Goal: Task Accomplishment & Management: Use online tool/utility

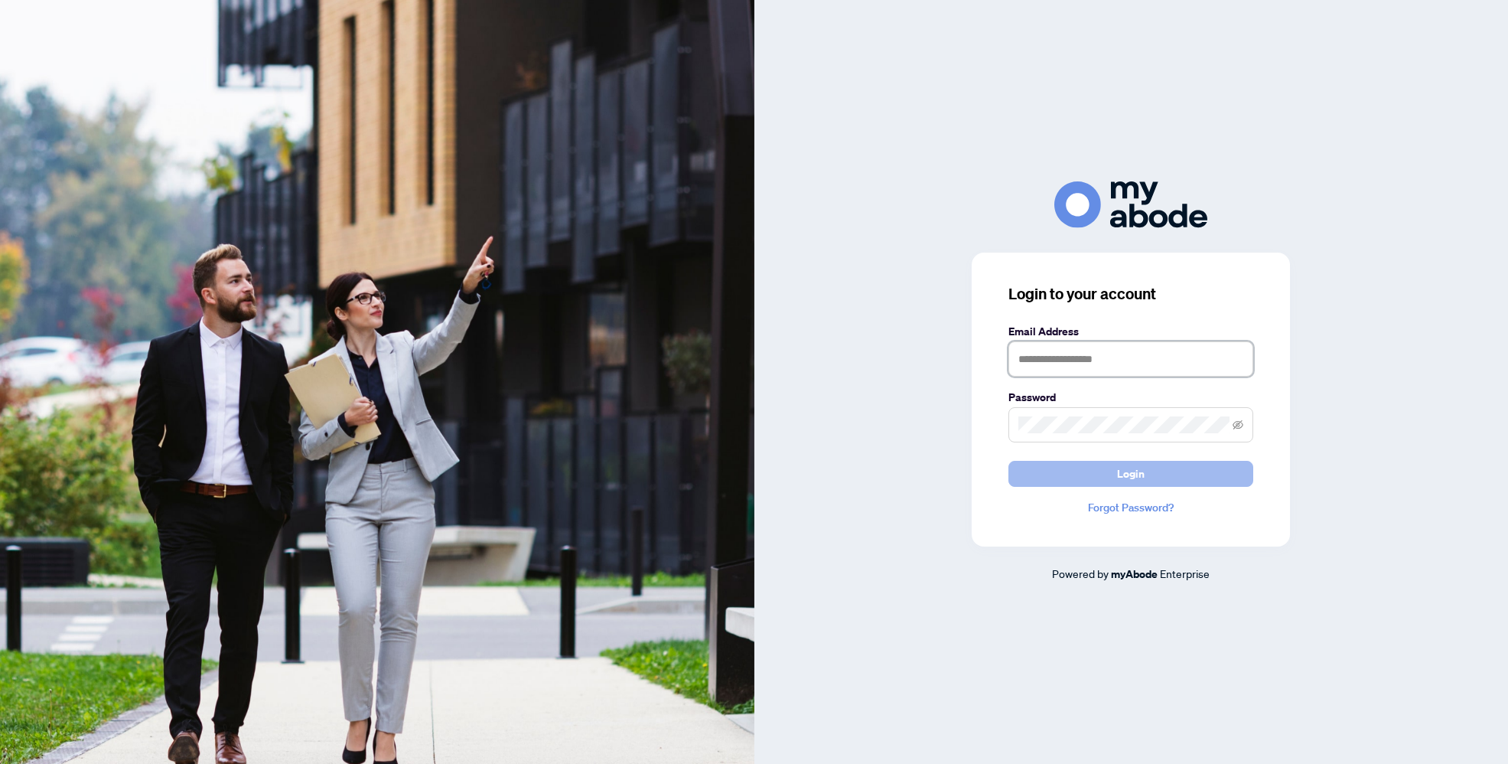
type input "**********"
click at [1194, 481] on button "Login" at bounding box center [1131, 474] width 245 height 26
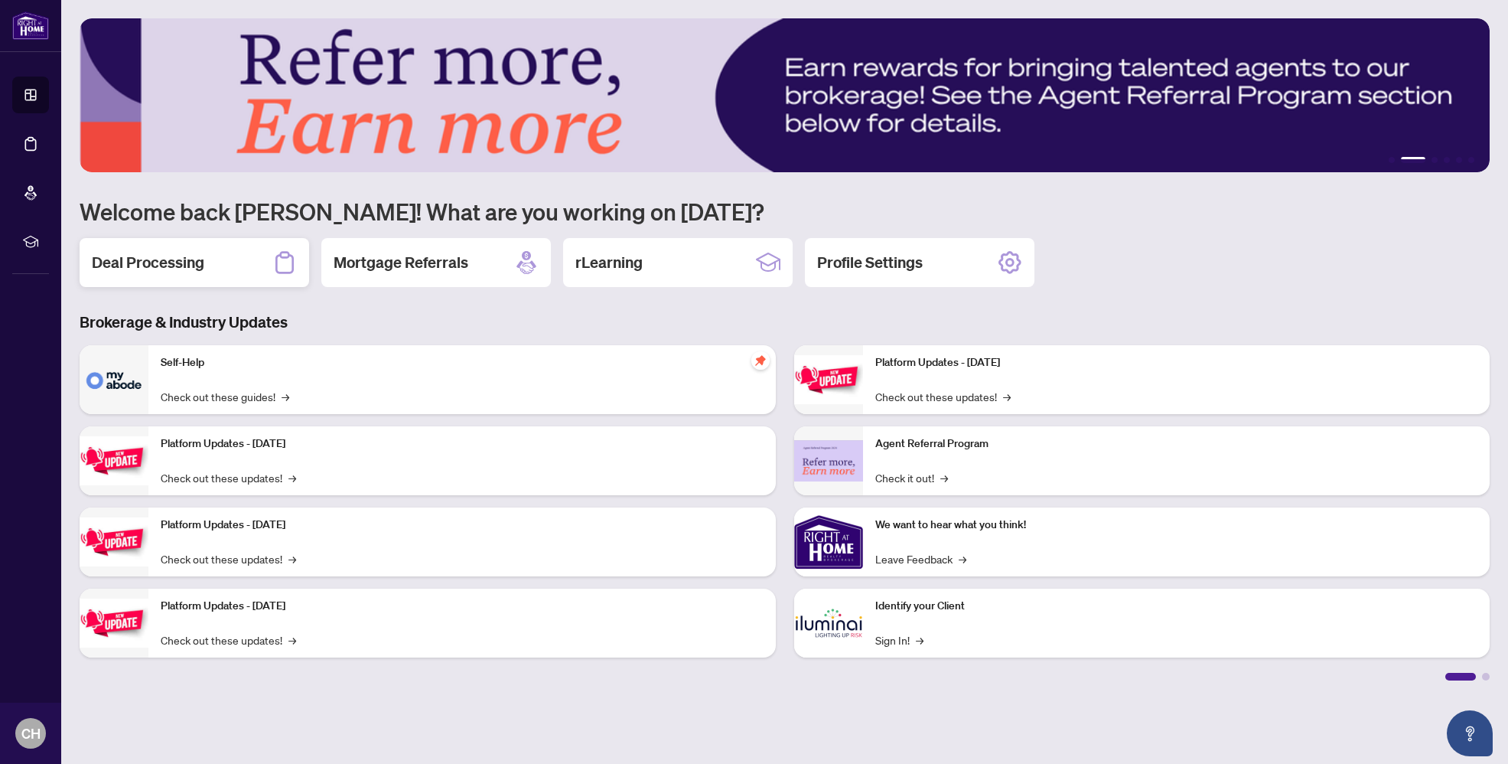
click at [274, 256] on icon at bounding box center [284, 262] width 24 height 24
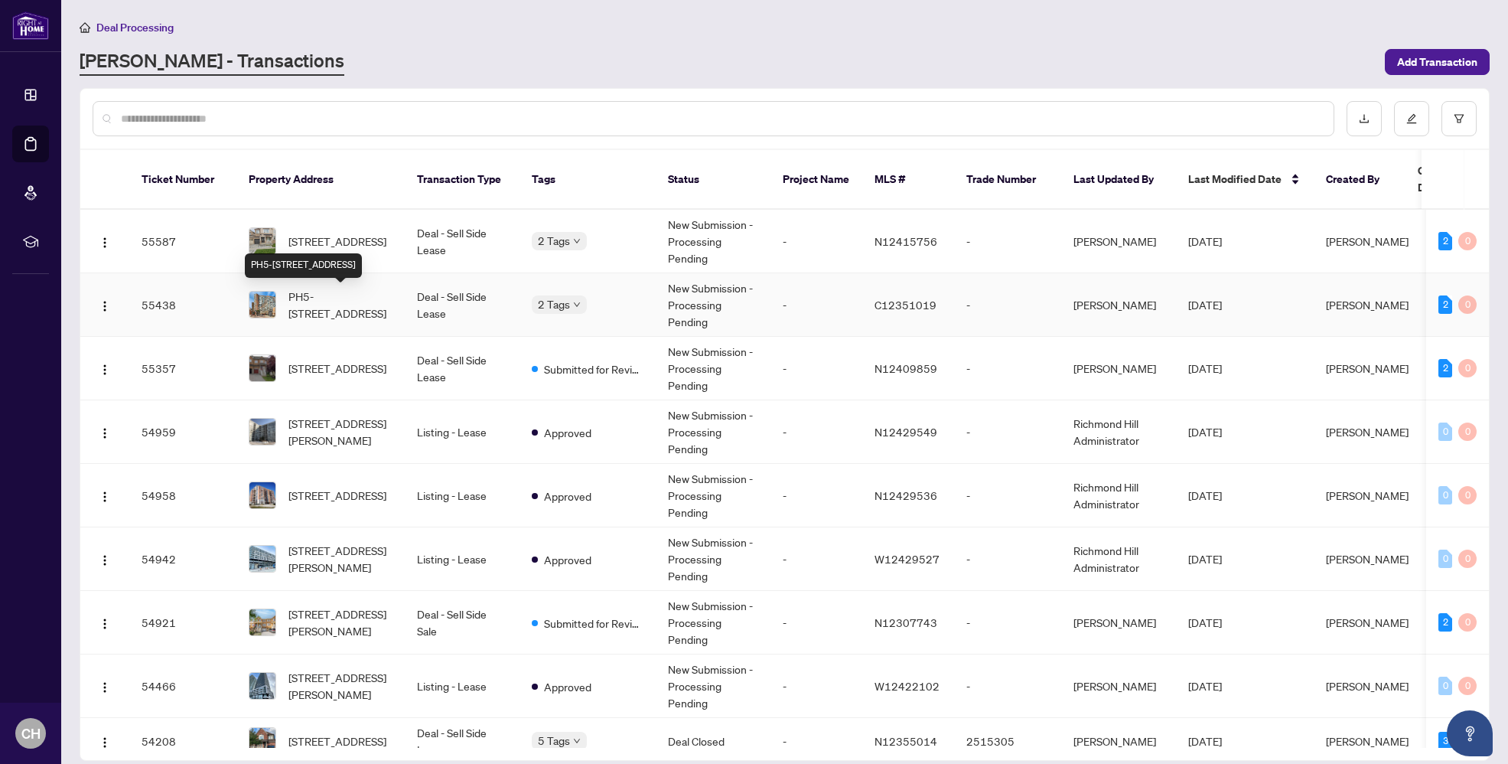
click at [344, 302] on span "PH5-[STREET_ADDRESS]" at bounding box center [341, 305] width 104 height 34
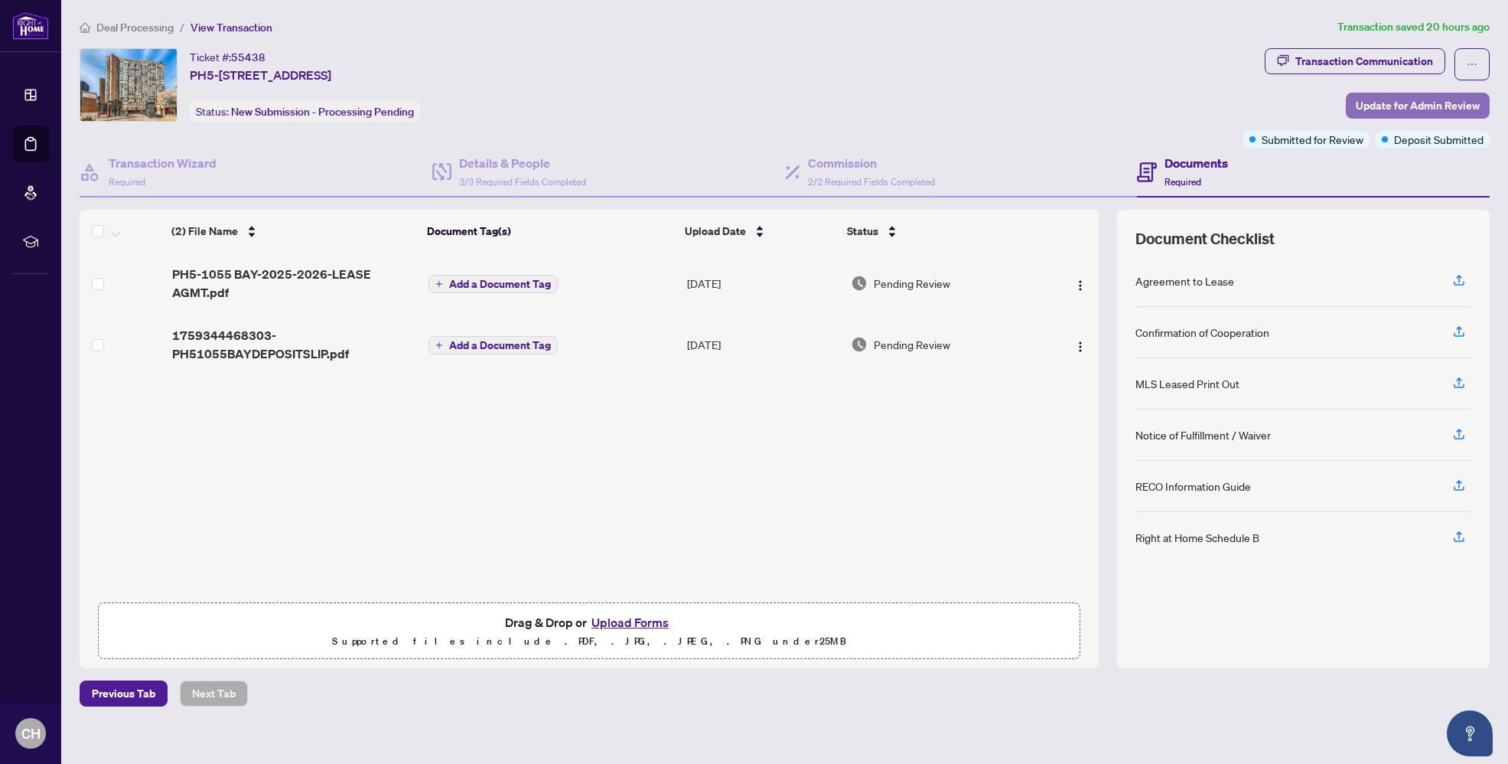
click at [1419, 102] on span "Update for Admin Review" at bounding box center [1418, 105] width 124 height 24
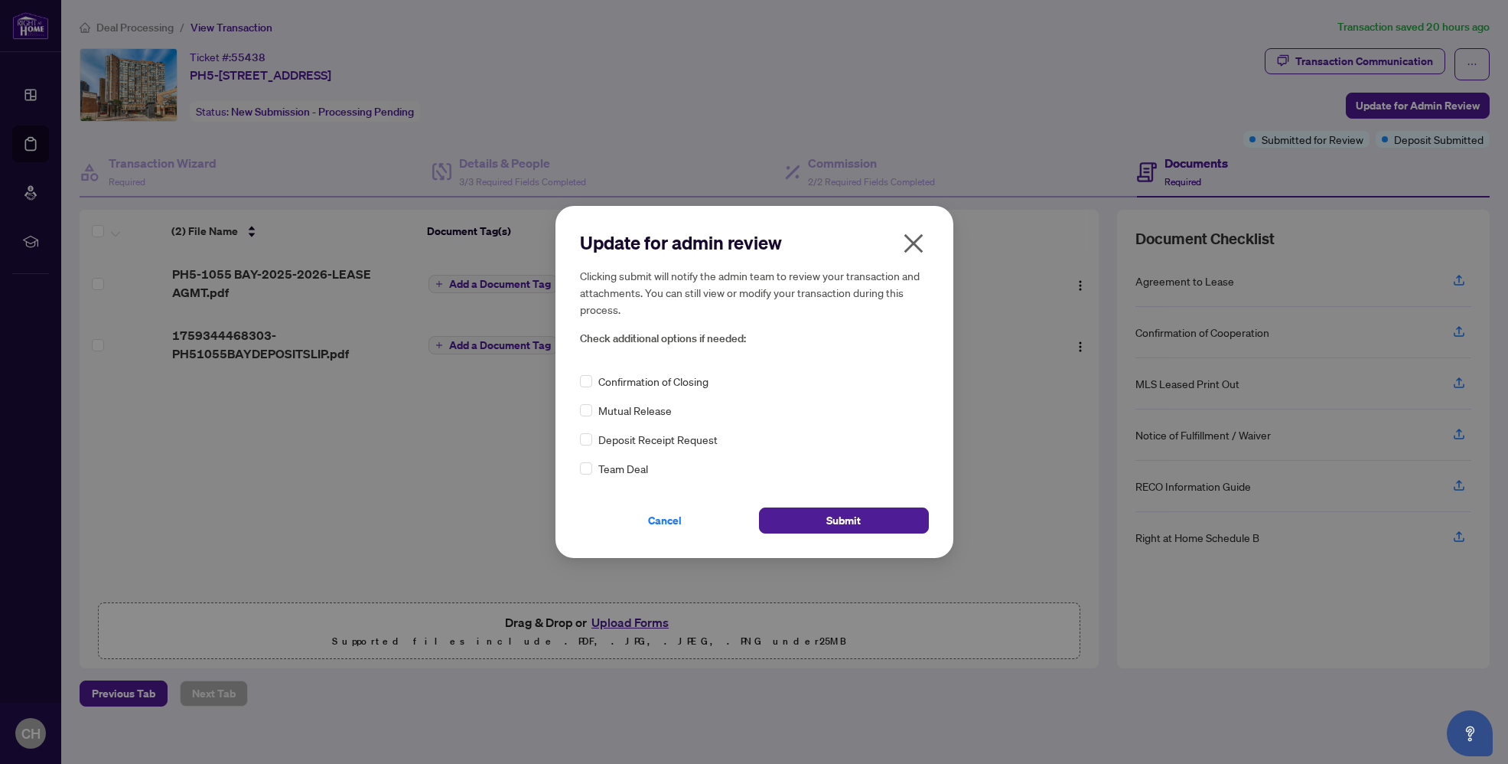
click at [618, 445] on span "Deposit Receipt Request" at bounding box center [657, 439] width 119 height 17
click at [817, 518] on button "Submit" at bounding box center [844, 520] width 170 height 26
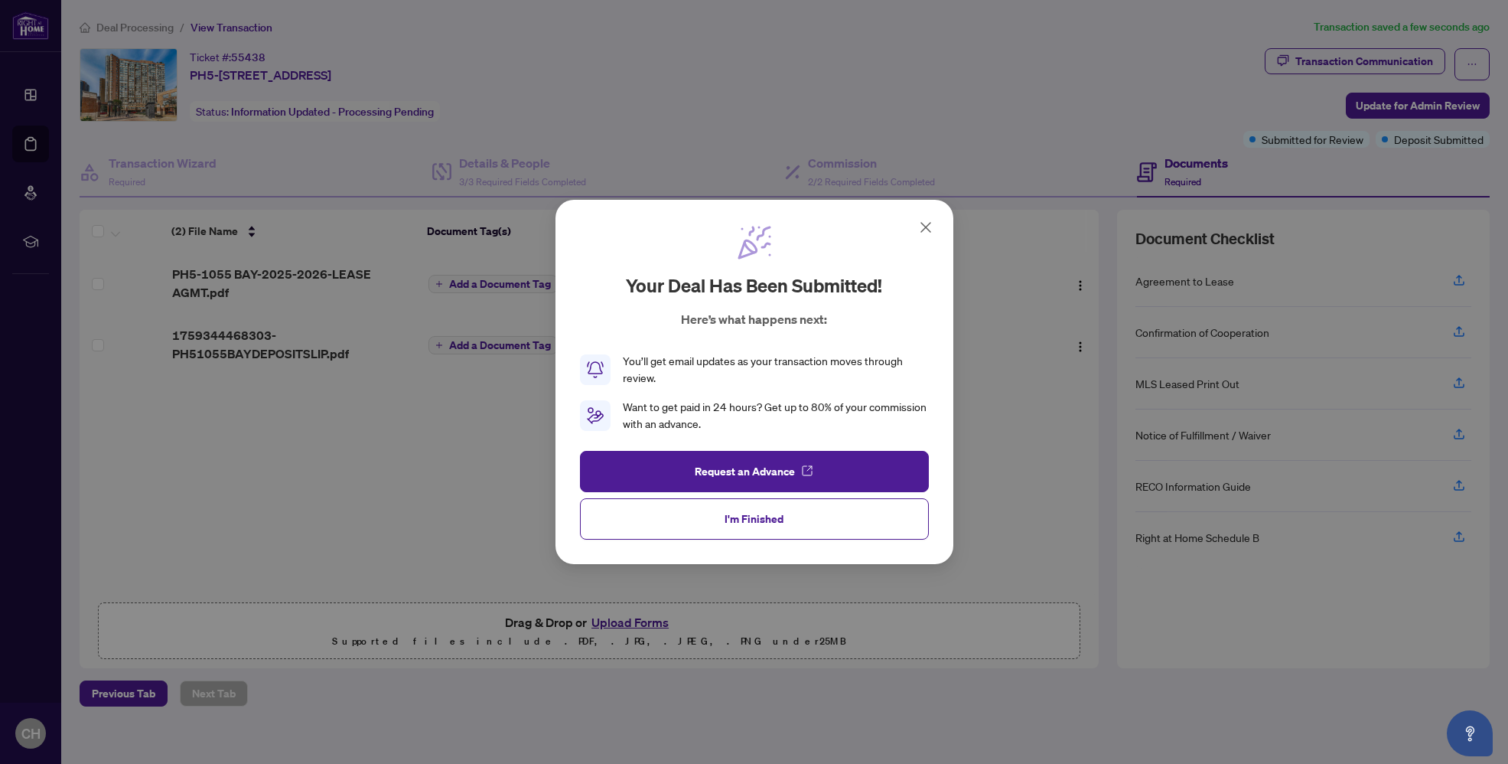
drag, startPoint x: 758, startPoint y: 520, endPoint x: 699, endPoint y: 510, distance: 60.5
click at [758, 520] on span "I'm Finished" at bounding box center [754, 519] width 59 height 24
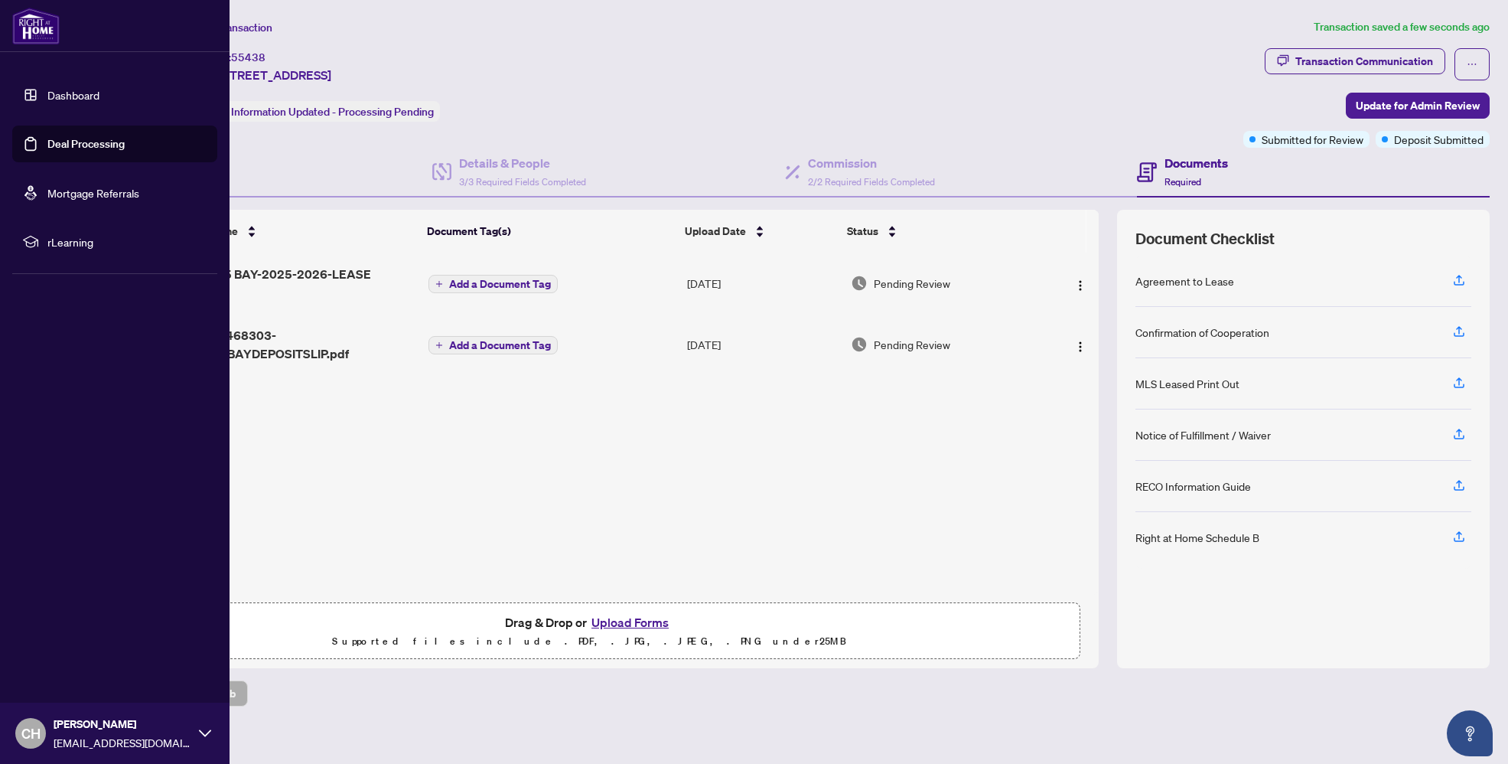
click at [99, 97] on link "Dashboard" at bounding box center [73, 95] width 52 height 14
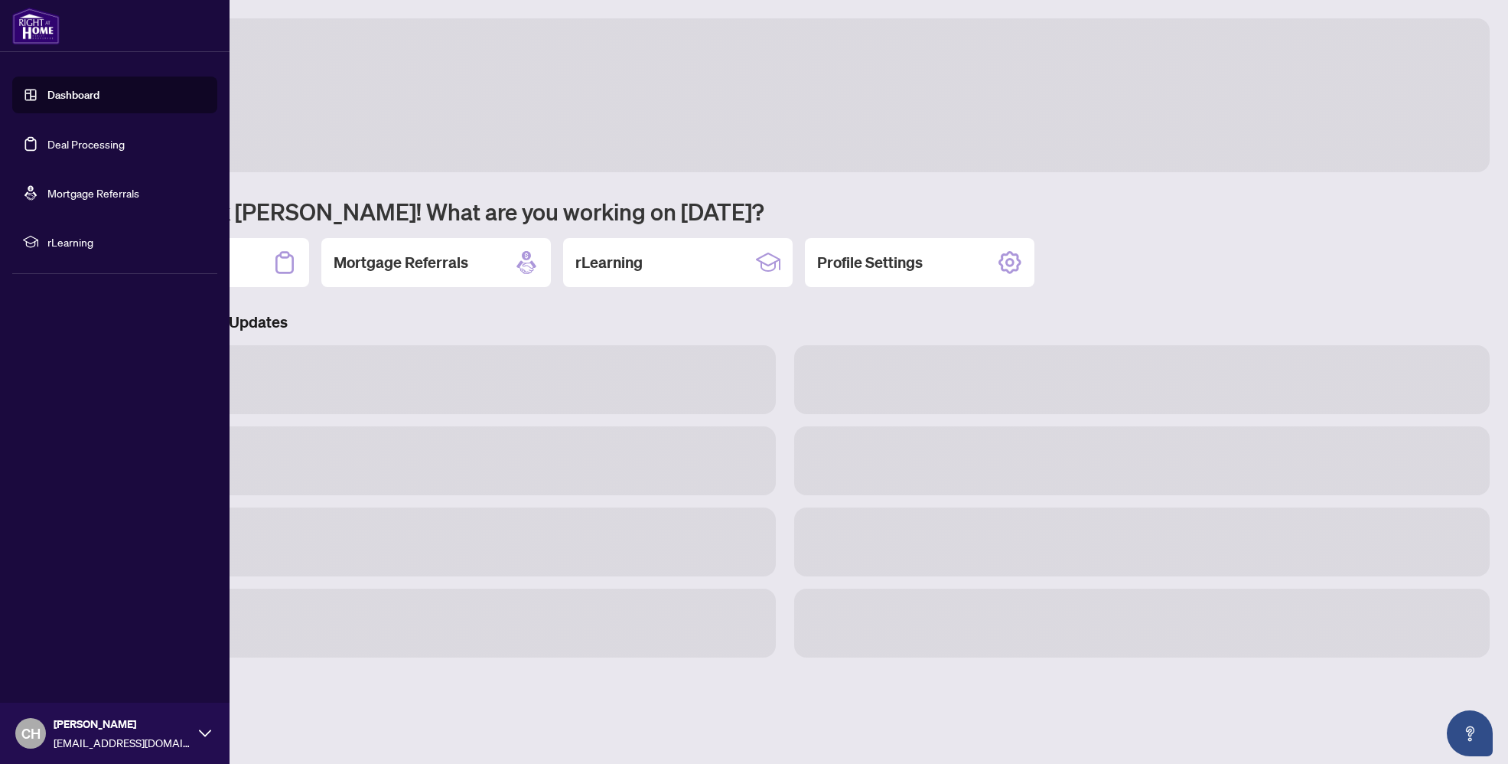
click at [95, 94] on link "Dashboard" at bounding box center [73, 95] width 52 height 14
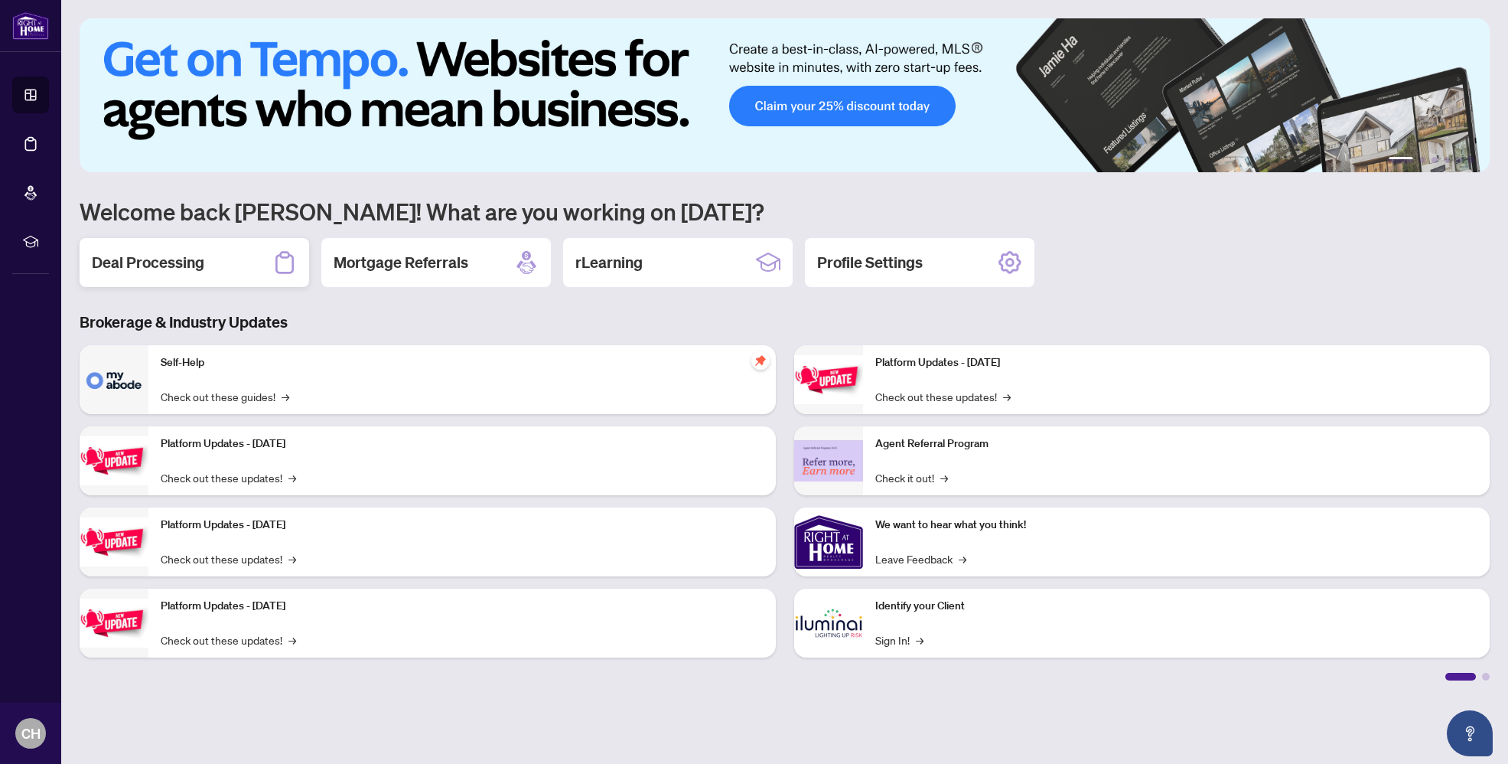
click at [295, 276] on div "Deal Processing" at bounding box center [195, 262] width 230 height 49
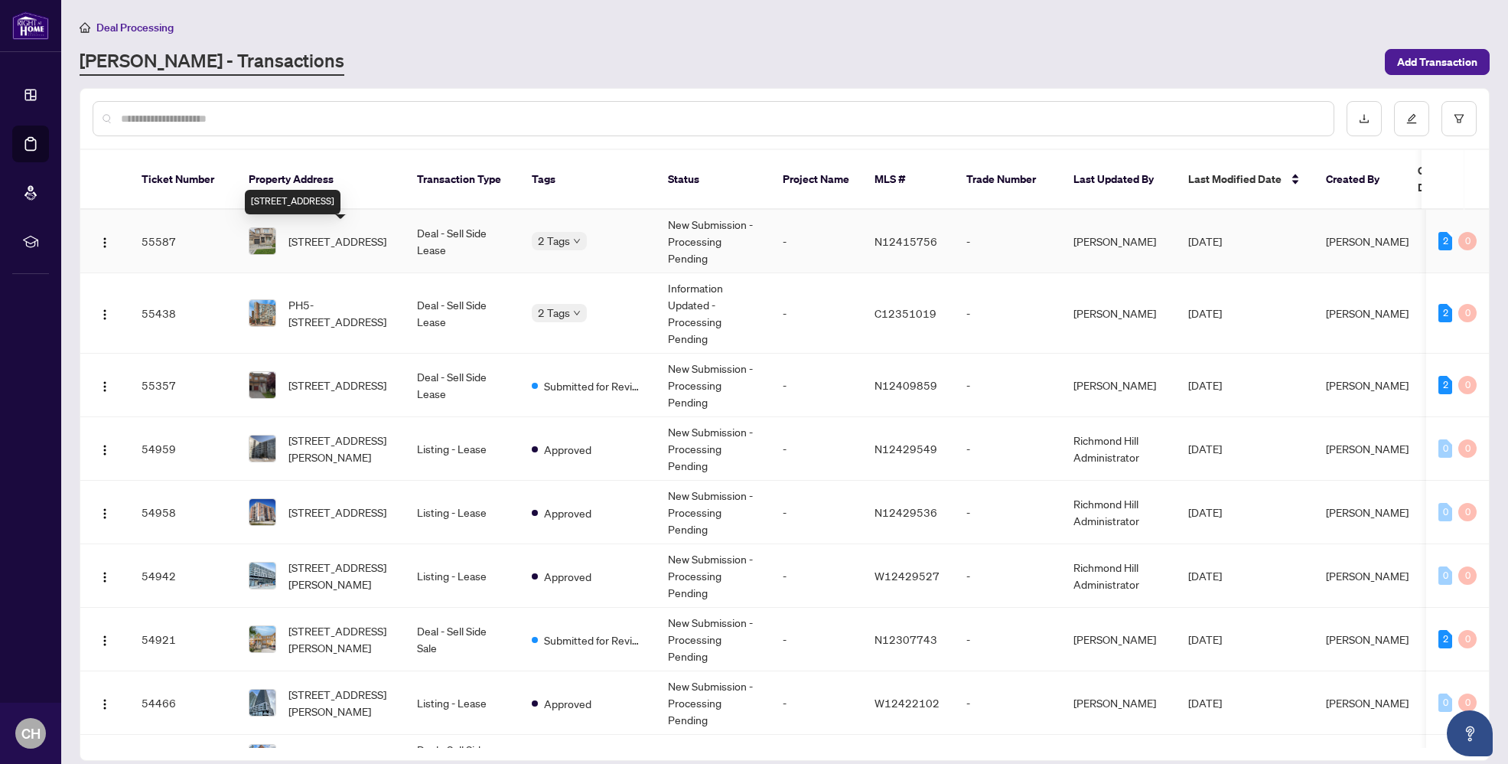
click at [349, 243] on span "[STREET_ADDRESS]" at bounding box center [338, 241] width 98 height 17
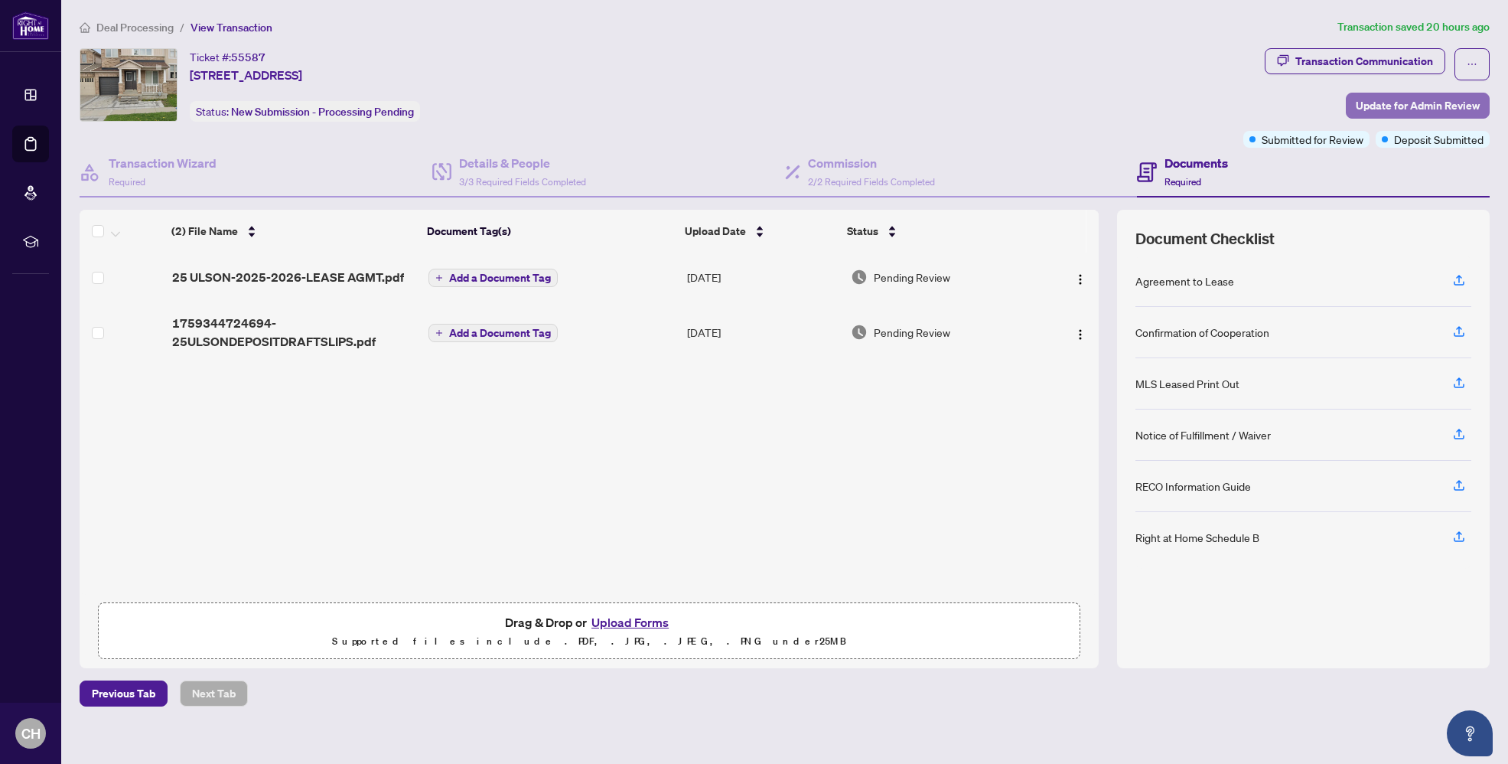
click at [1381, 113] on span "Update for Admin Review" at bounding box center [1418, 105] width 124 height 24
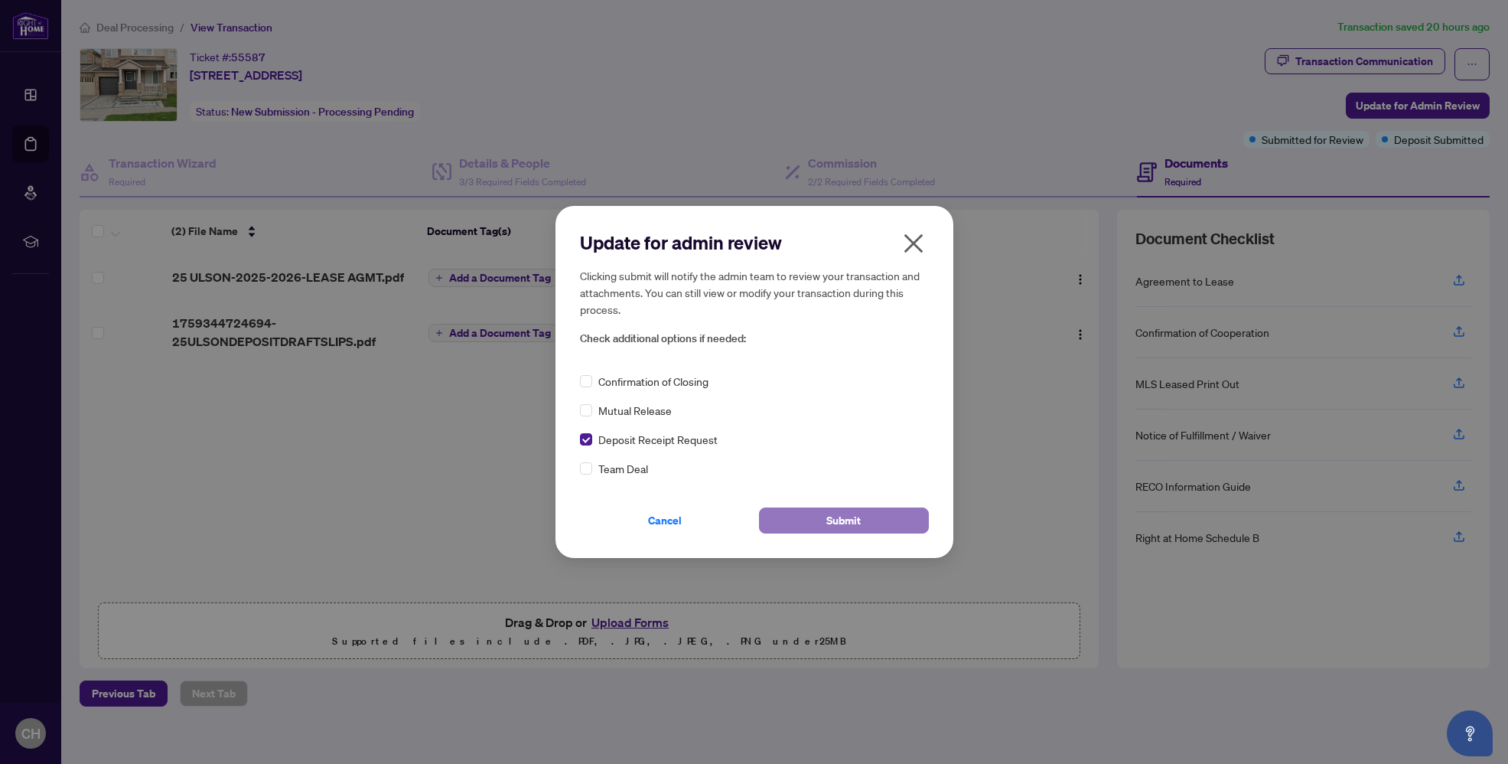
click at [873, 522] on button "Submit" at bounding box center [844, 520] width 170 height 26
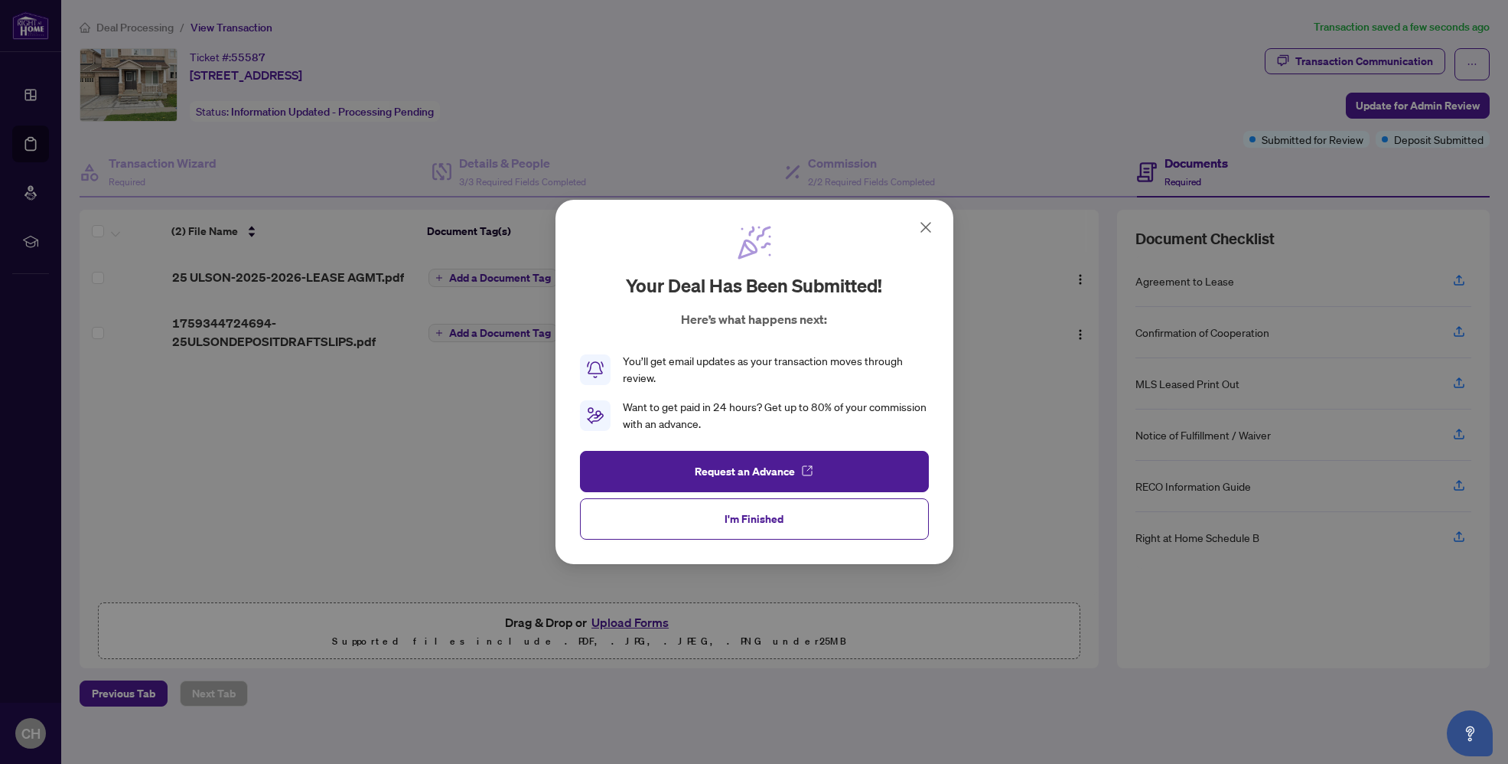
drag, startPoint x: 774, startPoint y: 524, endPoint x: 872, endPoint y: 509, distance: 99.1
click at [774, 524] on span "I'm Finished" at bounding box center [754, 519] width 59 height 24
